Goal: Navigation & Orientation: Find specific page/section

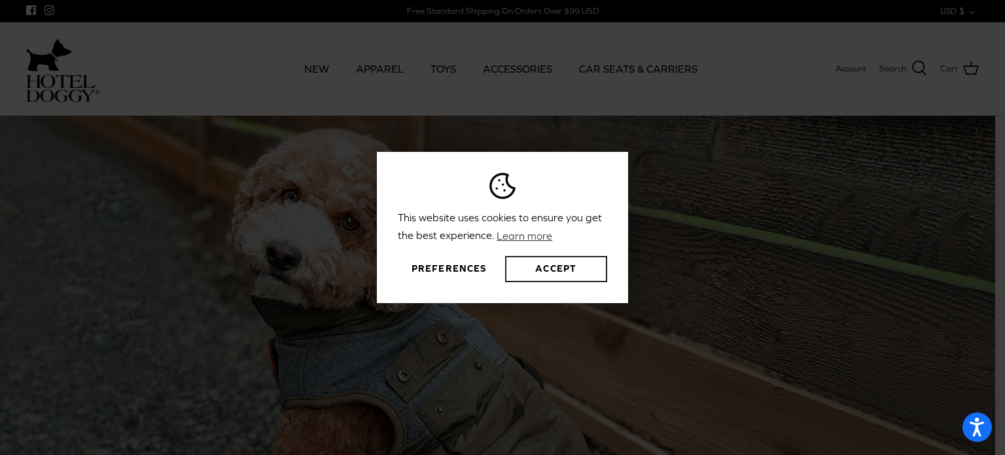
click at [557, 269] on button "Accept" at bounding box center [556, 269] width 102 height 26
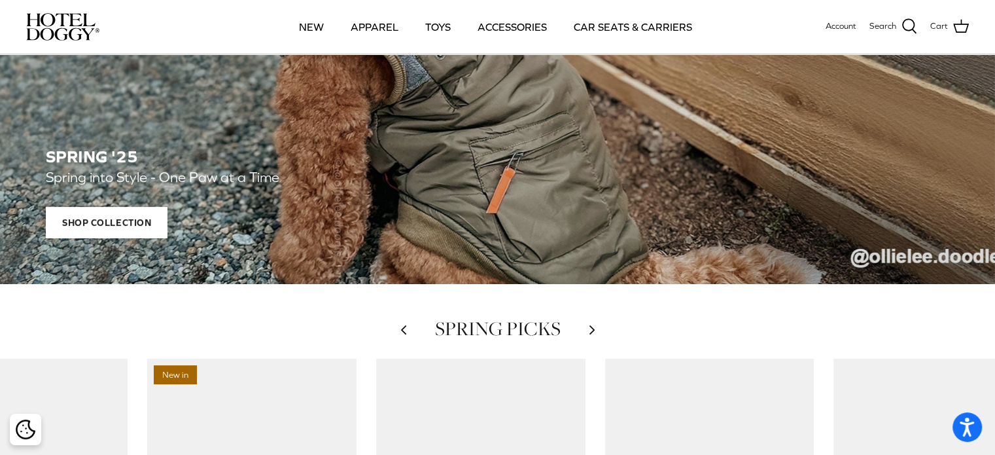
scroll to position [523, 0]
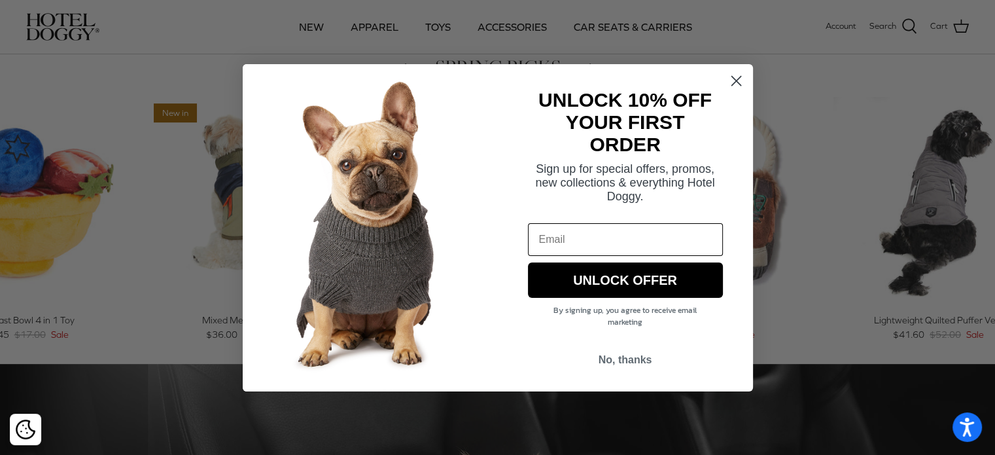
click at [738, 80] on circle "Close dialog" at bounding box center [736, 80] width 22 height 22
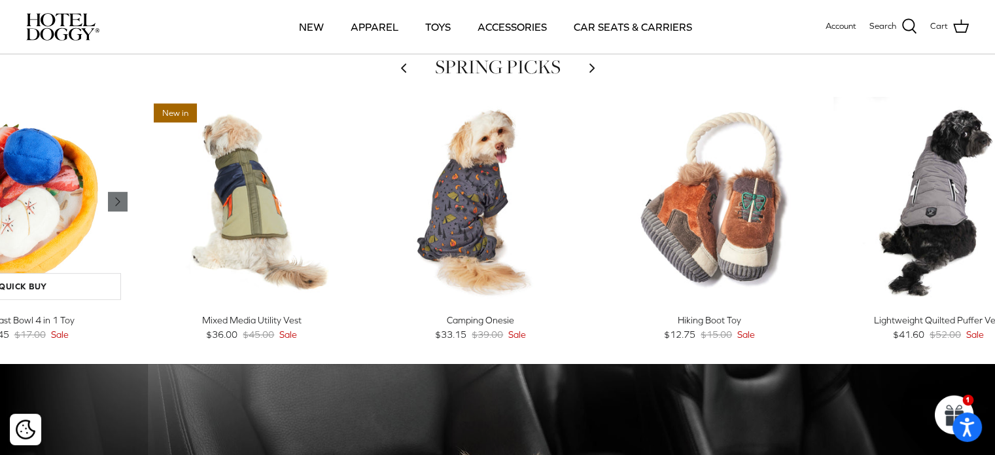
click at [126, 205] on icon "Right" at bounding box center [118, 202] width 16 height 16
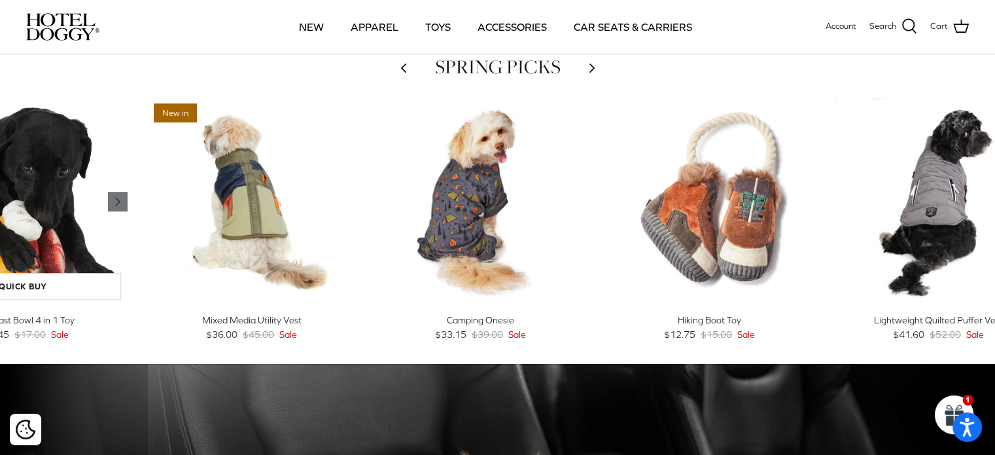
click at [126, 205] on icon "Right" at bounding box center [118, 202] width 16 height 16
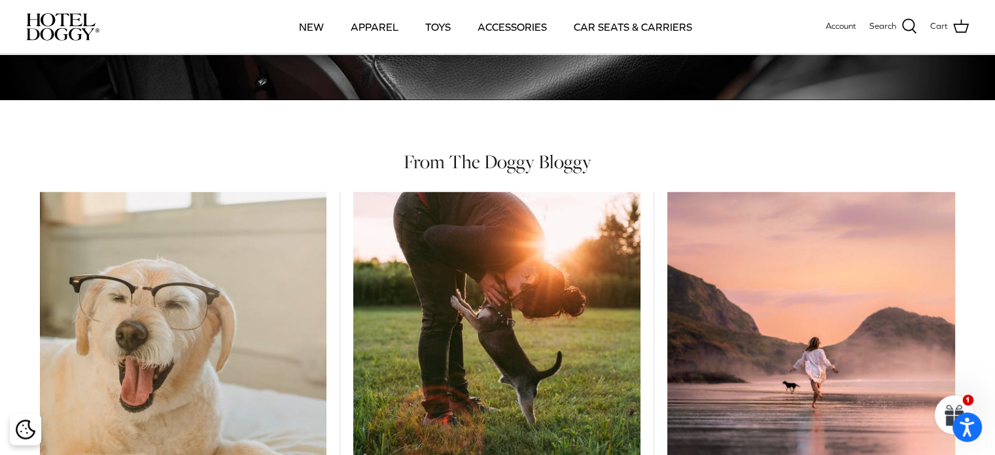
scroll to position [1177, 0]
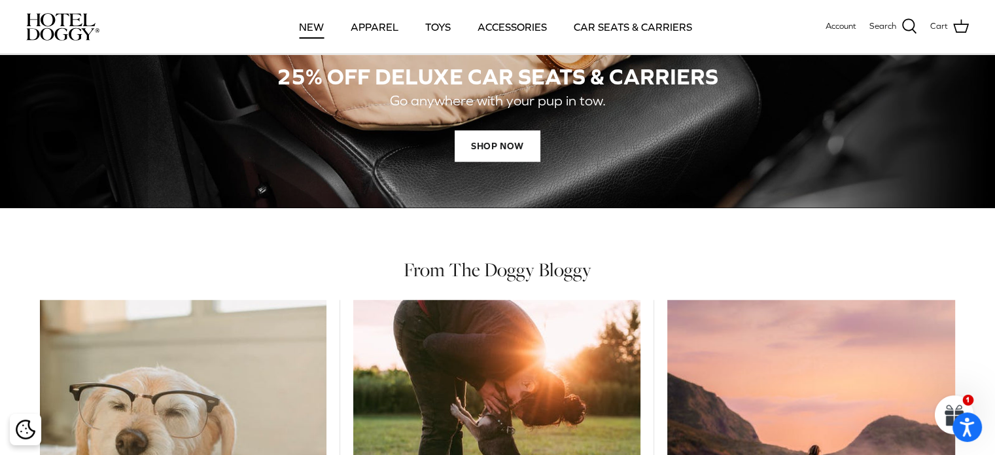
click at [304, 24] on link "NEW" at bounding box center [311, 27] width 48 height 44
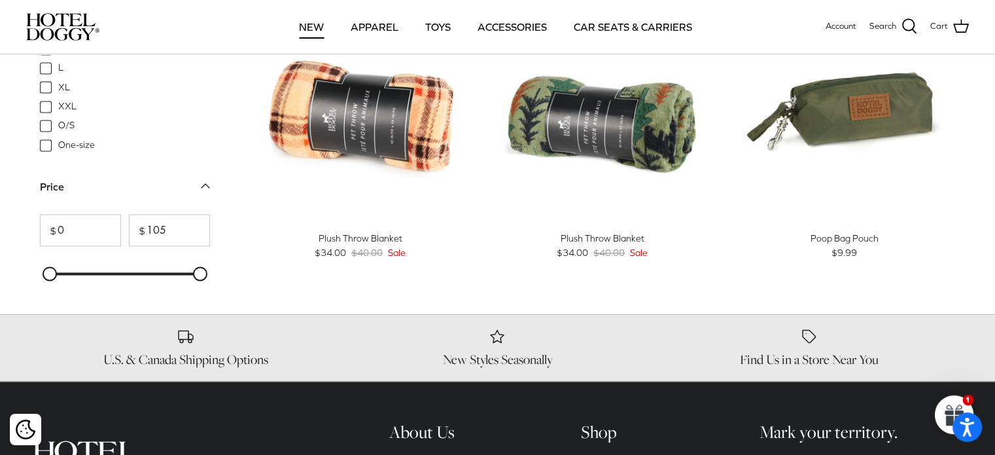
scroll to position [1962, 0]
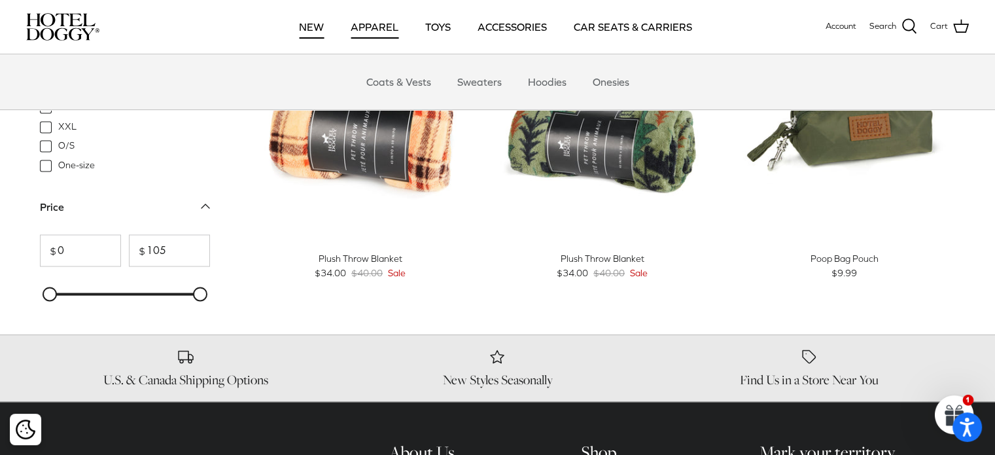
click at [379, 26] on link "APPAREL" at bounding box center [374, 27] width 71 height 44
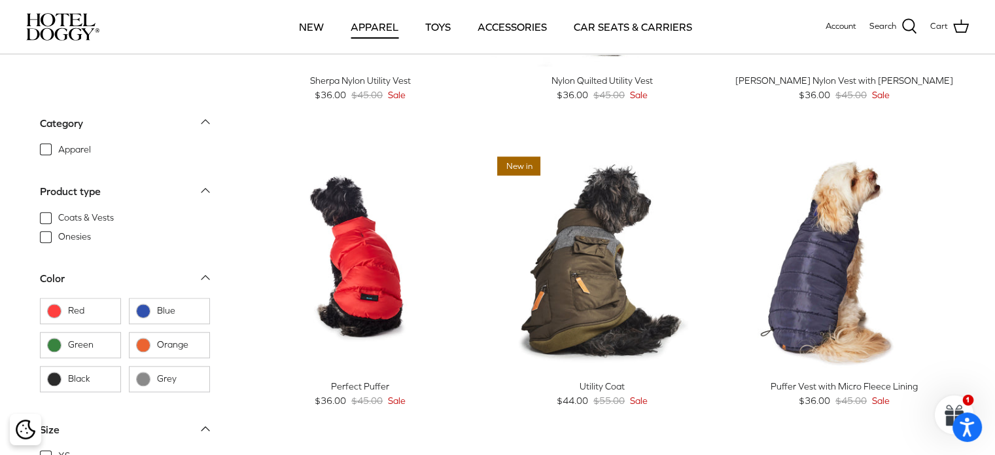
scroll to position [916, 0]
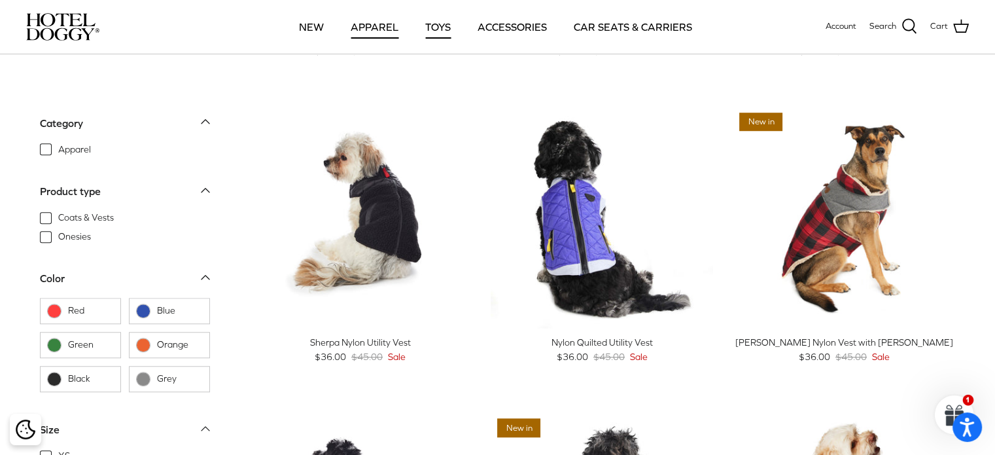
click at [434, 29] on link "TOYS" at bounding box center [437, 27] width 49 height 44
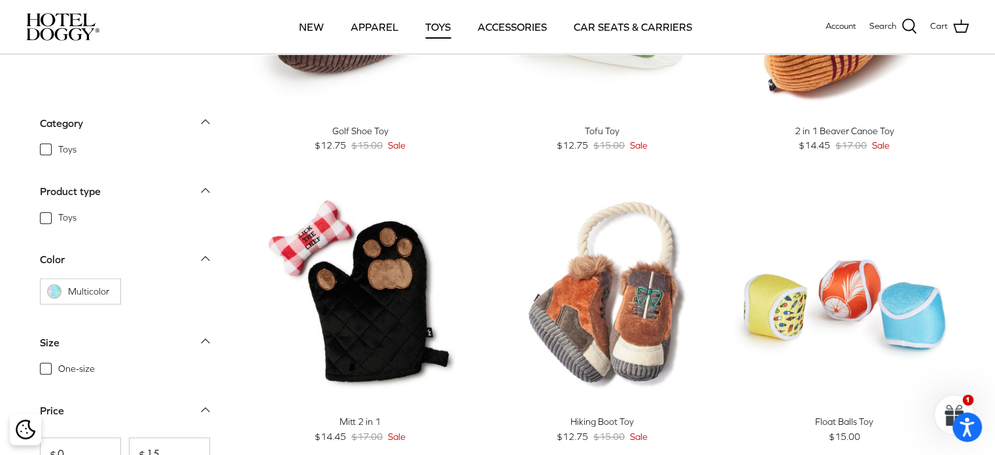
scroll to position [916, 0]
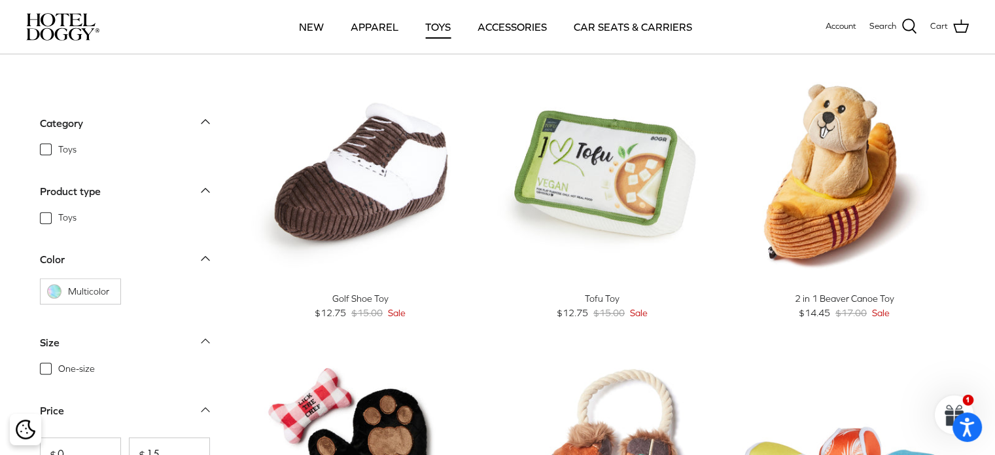
click at [330, 398] on img "Mitt 2 in 1" at bounding box center [360, 464] width 222 height 222
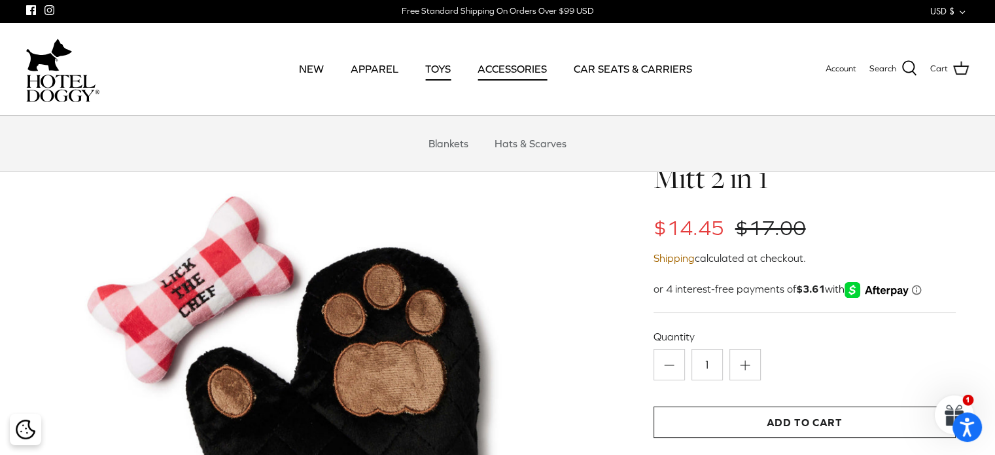
click at [510, 61] on link "ACCESSORIES" at bounding box center [512, 68] width 93 height 44
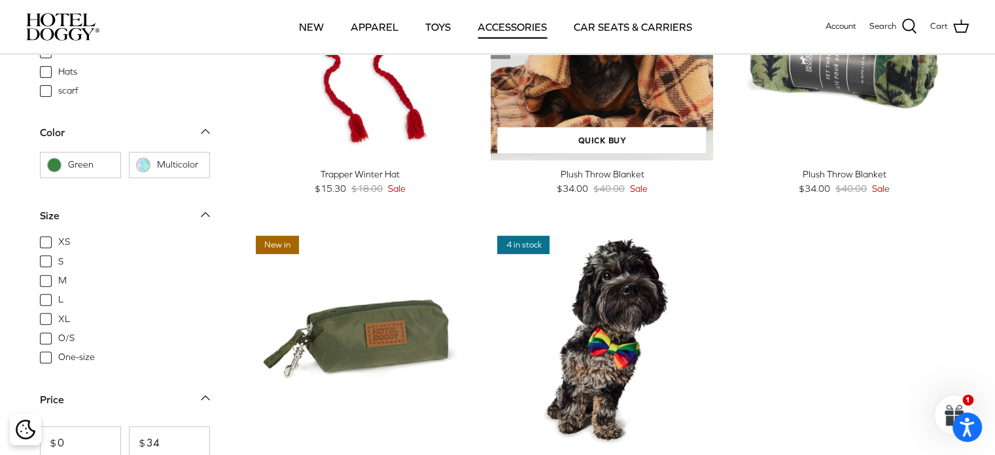
scroll to position [523, 0]
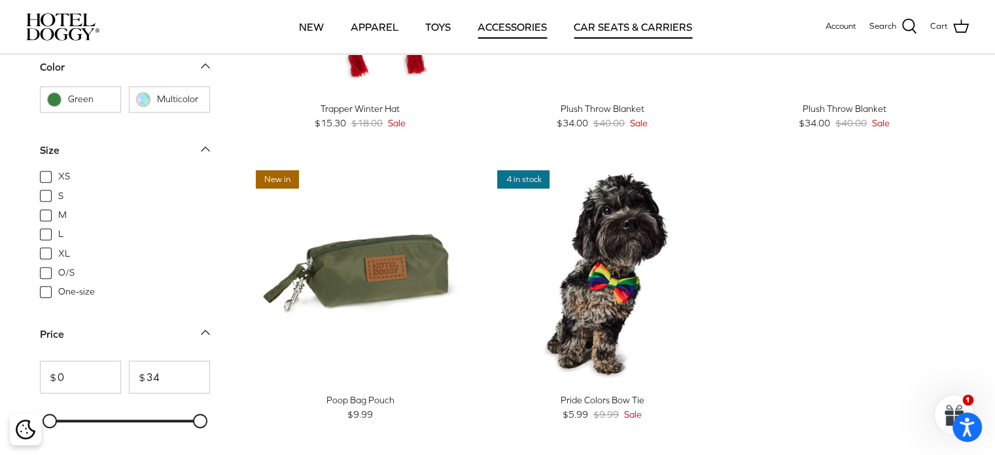
click at [594, 26] on link "CAR SEATS & CARRIERS" at bounding box center [633, 27] width 142 height 44
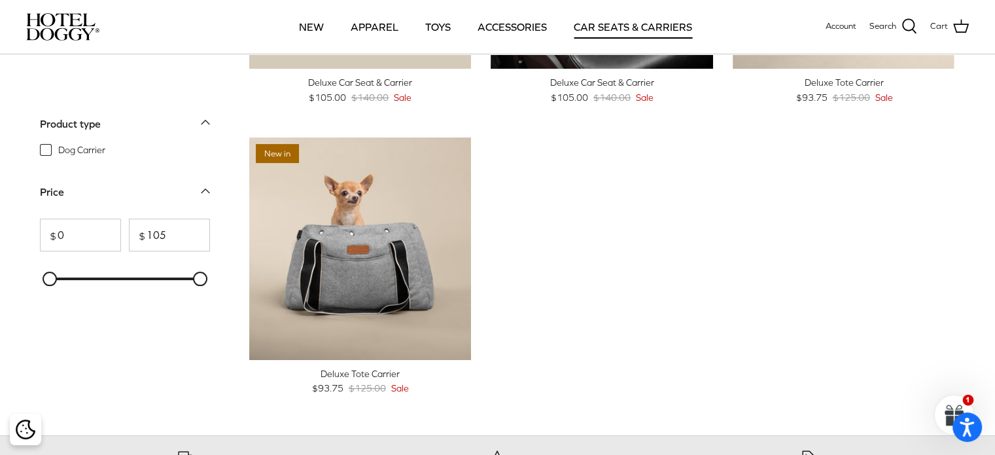
scroll to position [262, 0]
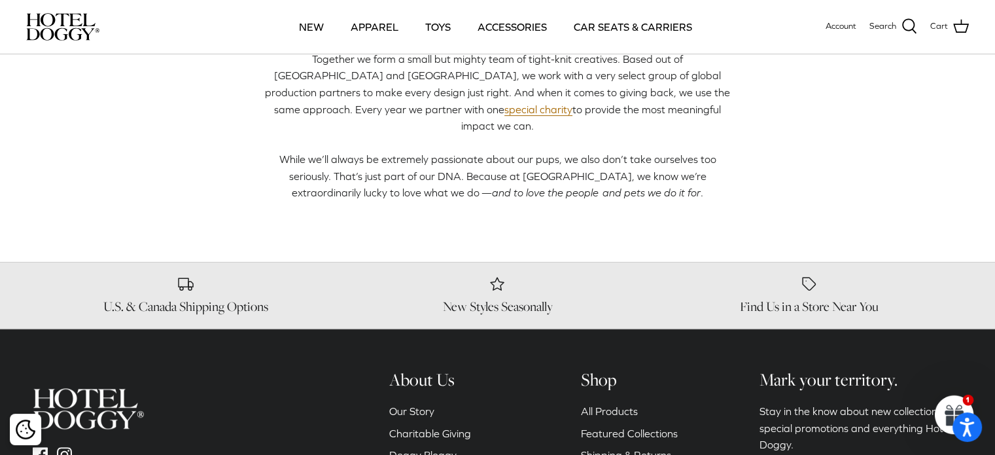
scroll to position [654, 0]
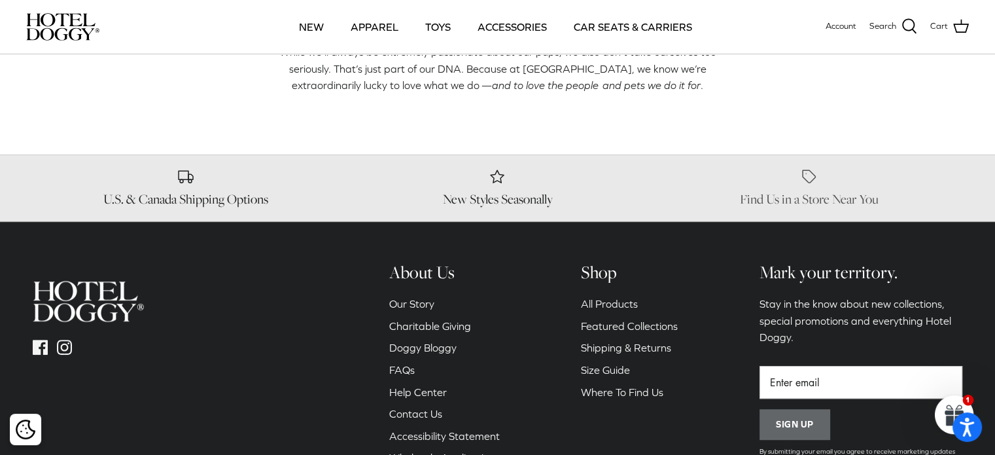
click at [795, 191] on h6 "Find Us in a Store Near You" at bounding box center [809, 199] width 292 height 16
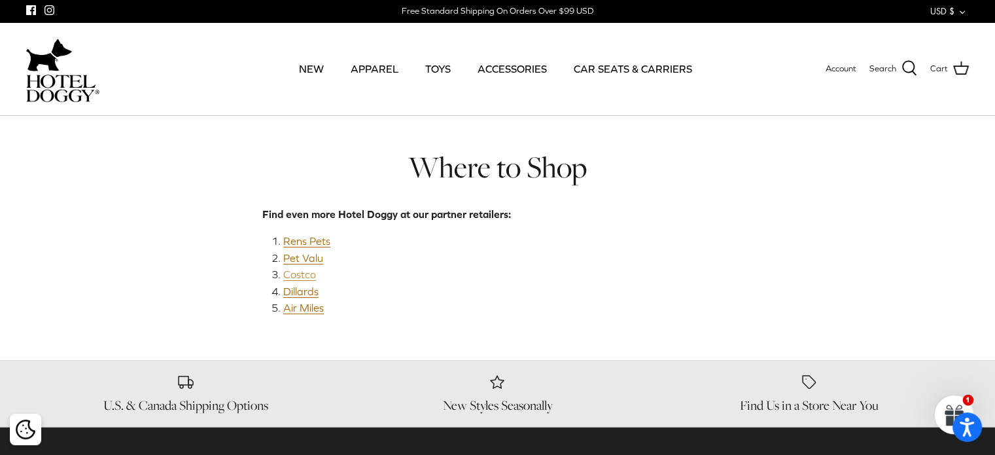
click at [301, 277] on link "Costco" at bounding box center [299, 274] width 33 height 12
click at [298, 296] on link "Dillards" at bounding box center [300, 291] width 35 height 12
click at [309, 241] on link "Rens Pets" at bounding box center [306, 241] width 47 height 12
click at [311, 261] on link "Pet Valu" at bounding box center [303, 258] width 40 height 12
